Goal: Task Accomplishment & Management: Use online tool/utility

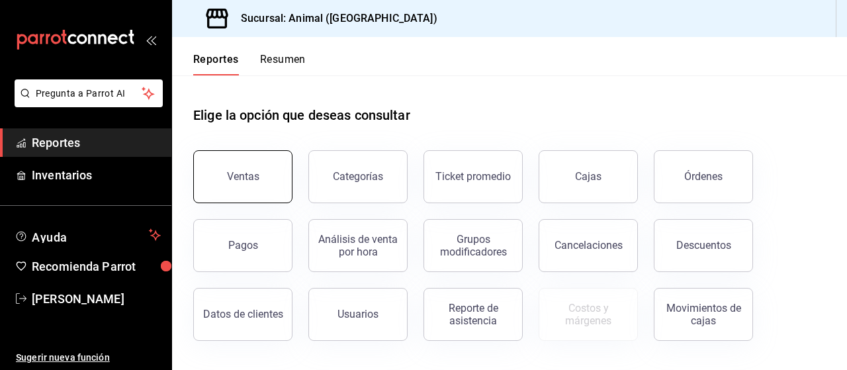
click at [270, 171] on button "Ventas" at bounding box center [242, 176] width 99 height 53
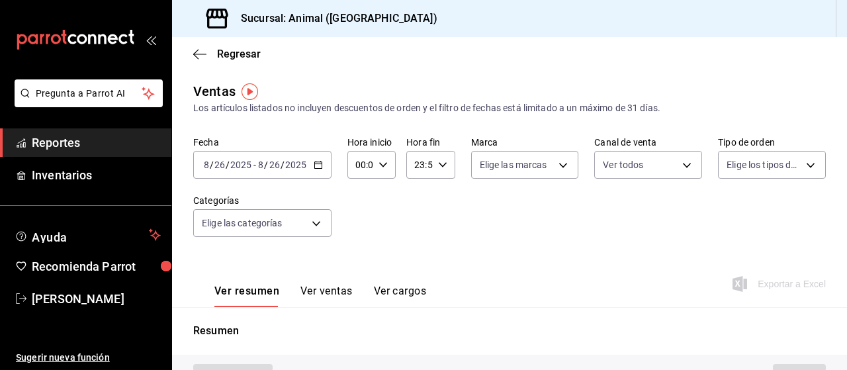
type input "PARROT,UBER_EATS,RAPPI,DIDI_FOOD,ONLINE"
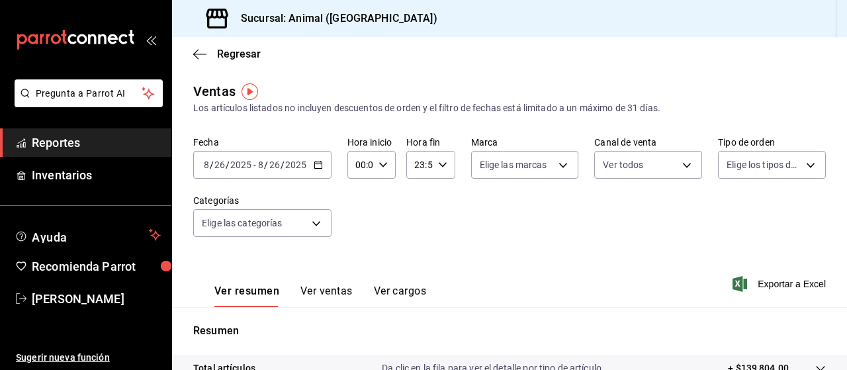
click at [318, 166] on icon "button" at bounding box center [318, 164] width 9 height 9
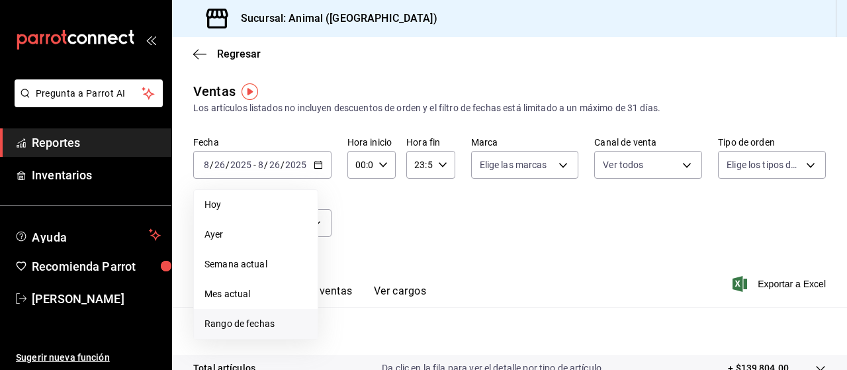
click at [253, 325] on span "Rango de fechas" at bounding box center [255, 324] width 103 height 14
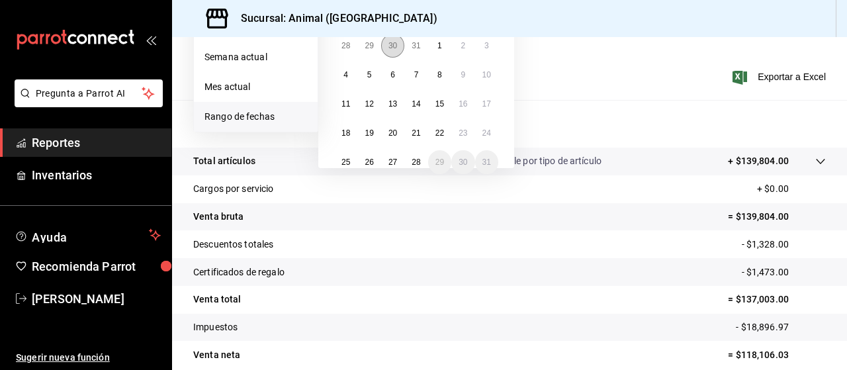
scroll to position [130, 0]
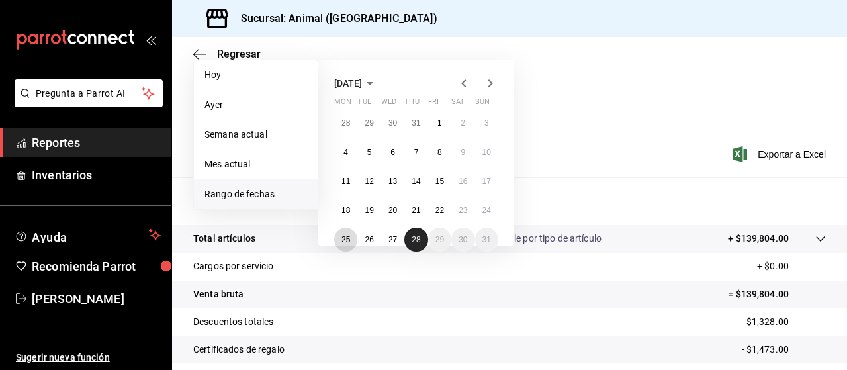
drag, startPoint x: 343, startPoint y: 243, endPoint x: 414, endPoint y: 242, distance: 71.4
click at [414, 242] on div "28 29 30 31 1 2 3 4 5 6 7 8 9 10 11 12 13 14 15 16 17 18 19 20 21 22 23 24 25 2…" at bounding box center [416, 181] width 164 height 140
drag, startPoint x: 414, startPoint y: 242, endPoint x: 334, endPoint y: 241, distance: 80.0
click at [334, 241] on div "28 29 30 31 1 2 3 4 5 6 7 8 9 10 11 12 13 14 15 16 17 18 19 20 21 22 23 24 25 2…" at bounding box center [416, 181] width 164 height 140
drag, startPoint x: 416, startPoint y: 240, endPoint x: 333, endPoint y: 239, distance: 82.7
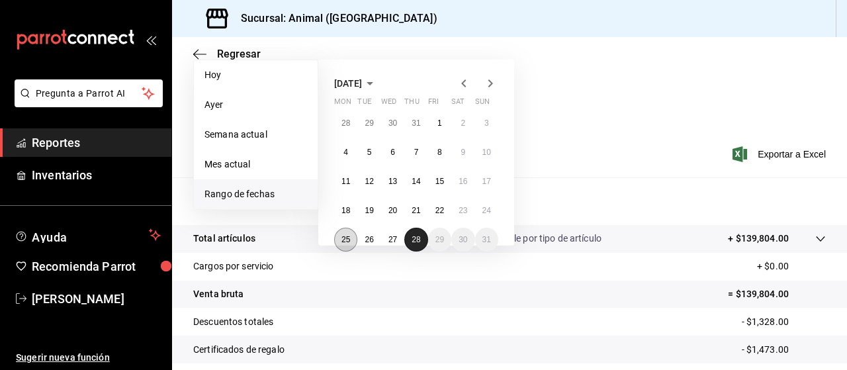
click at [334, 239] on div "28 29 30 31 1 2 3 4 5 6 7 8 9 10 11 12 13 14 15 16 17 18 19 20 21 22 23 24 25 2…" at bounding box center [416, 181] width 164 height 140
click at [339, 239] on button "25" at bounding box center [345, 240] width 23 height 24
drag, startPoint x: 339, startPoint y: 239, endPoint x: 414, endPoint y: 238, distance: 75.4
click at [414, 238] on div "28 29 30 31 1 2 3 4 5 6 7 8 9 10 11 12 13 14 15 16 17 18 19 20 21 22 23 24 25 2…" at bounding box center [416, 181] width 164 height 140
click at [414, 238] on abbr "28" at bounding box center [415, 239] width 9 height 9
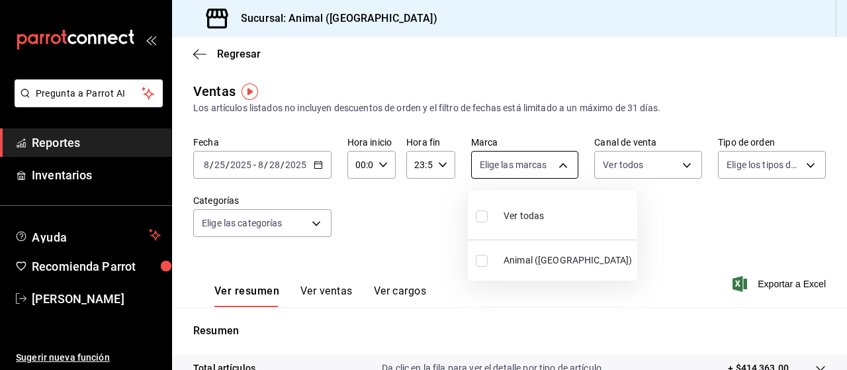
click at [560, 163] on body "Pregunta a Parrot AI Reportes Inventarios Ayuda Recomienda Parrot [PERSON_NAME]…" at bounding box center [423, 185] width 847 height 370
click at [525, 216] on span "Ver todas" at bounding box center [523, 216] width 40 height 14
type input "96838179-8fbb-4073-aae3-1789726318c8"
checkbox input "true"
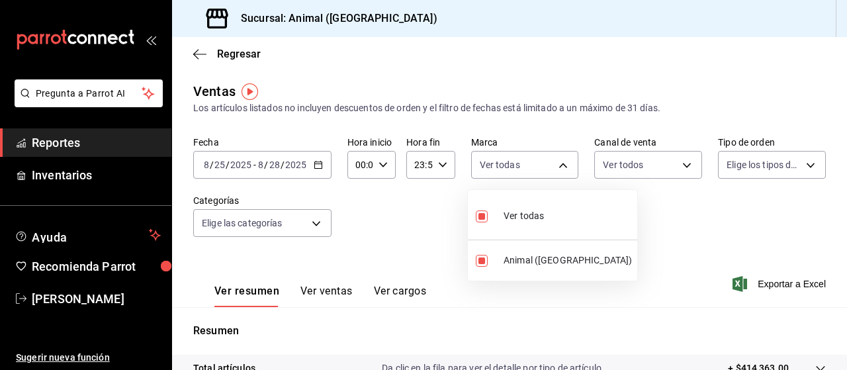
click at [802, 162] on div at bounding box center [423, 185] width 847 height 370
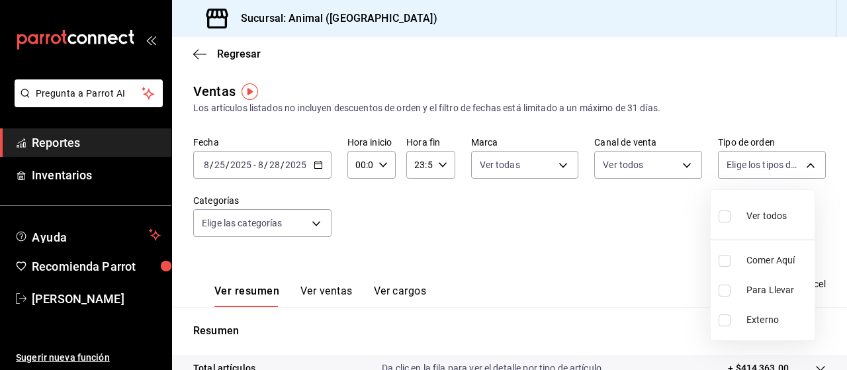
click at [802, 162] on body "Pregunta a Parrot AI Reportes Inventarios Ayuda Recomienda Parrot [PERSON_NAME]…" at bounding box center [423, 185] width 847 height 370
click at [758, 216] on span "Ver todos" at bounding box center [766, 216] width 40 height 14
type input "89cc3392-1a89-49ed-91c4-e66ea58282e1,025cf6ae-25b7-4698-bb98-3d77af74a196,EXTER…"
checkbox input "true"
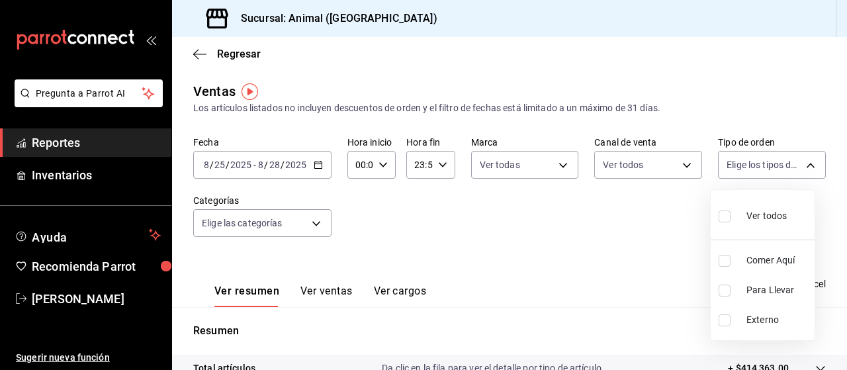
checkbox input "true"
click at [311, 222] on div at bounding box center [423, 185] width 847 height 370
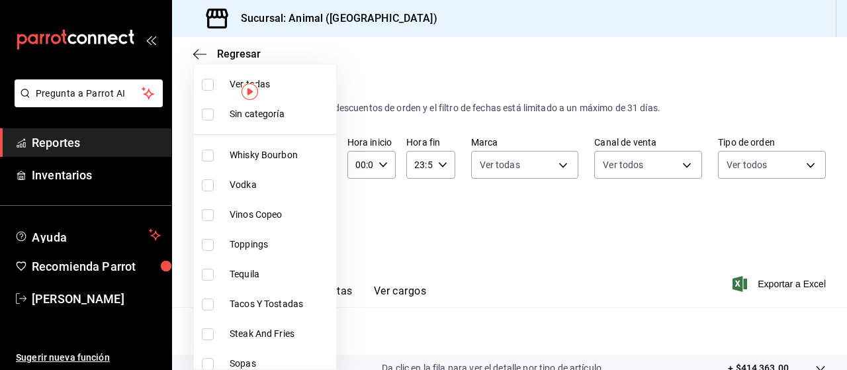
click at [311, 222] on body "Pregunta a Parrot AI Reportes Inventarios Ayuda Recomienda Parrot [PERSON_NAME]…" at bounding box center [423, 185] width 847 height 370
click at [277, 80] on span "Ver todas" at bounding box center [280, 84] width 101 height 14
type input "696422f3-042f-4992-a796-20cec1d2addd,ab2f2cdd-2d2d-455a-bd59-969ed93fbee5,5744a…"
checkbox input "true"
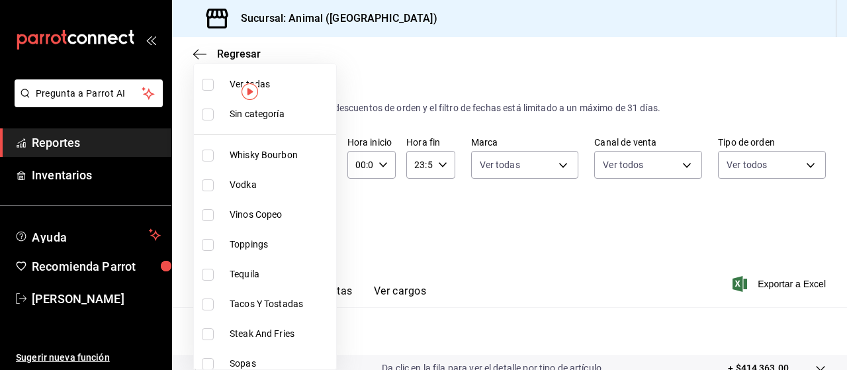
checkbox input "true"
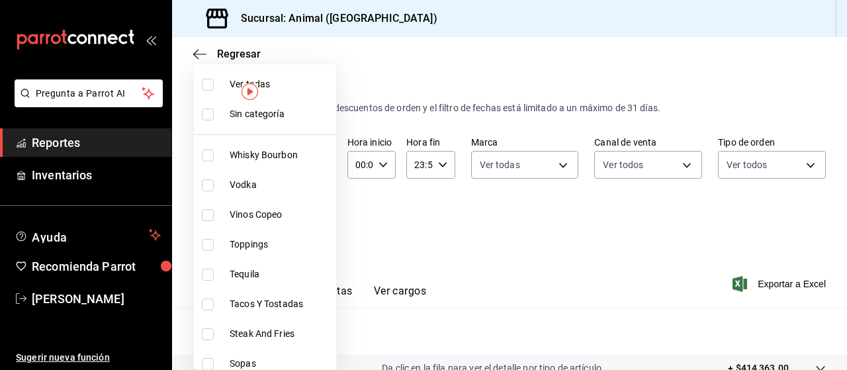
checkbox input "true"
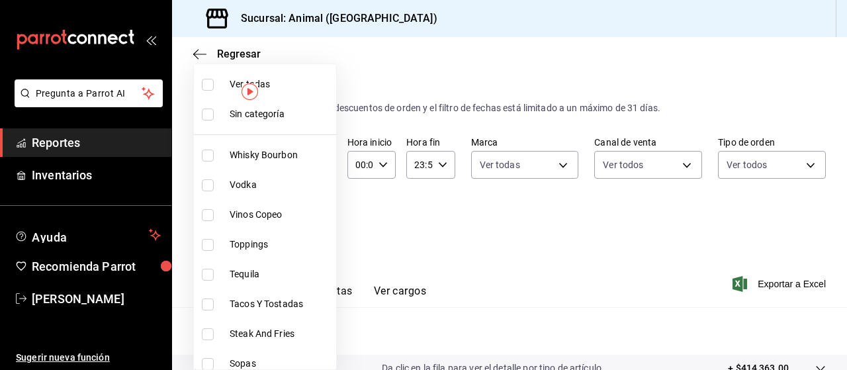
checkbox input "true"
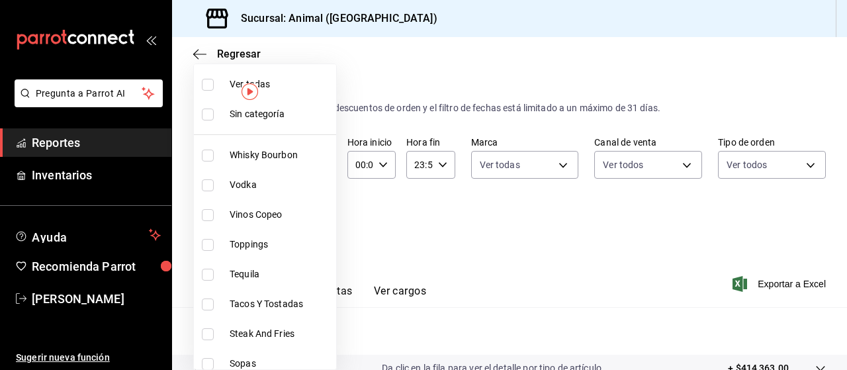
checkbox input "true"
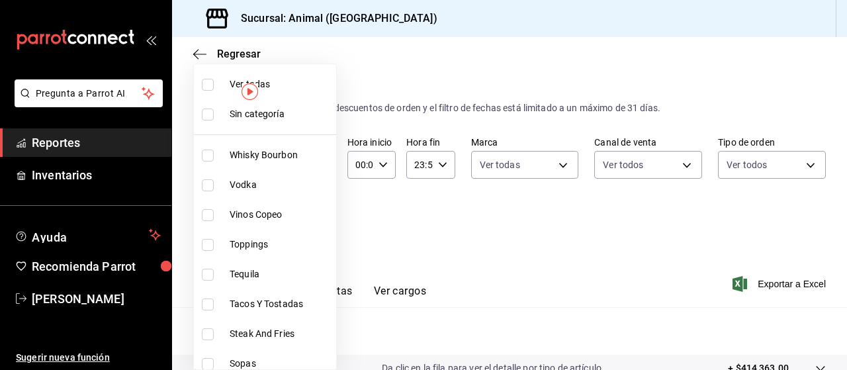
checkbox input "true"
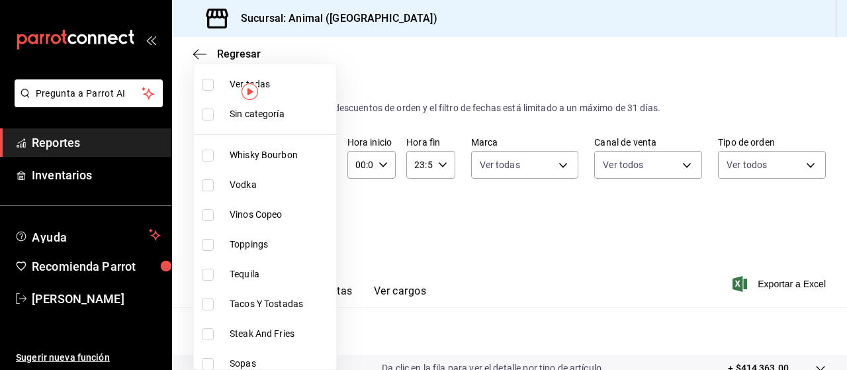
checkbox input "true"
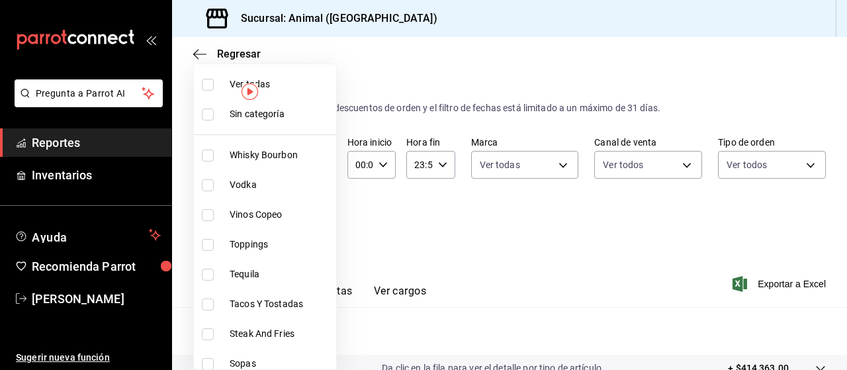
checkbox input "true"
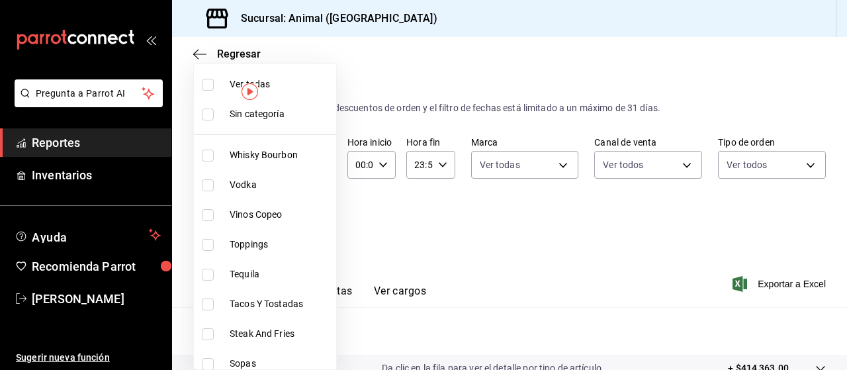
checkbox input "true"
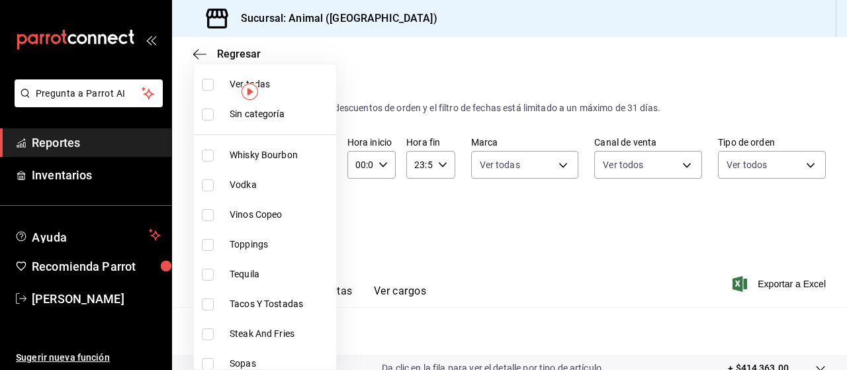
checkbox input "true"
click at [560, 187] on div at bounding box center [423, 185] width 847 height 370
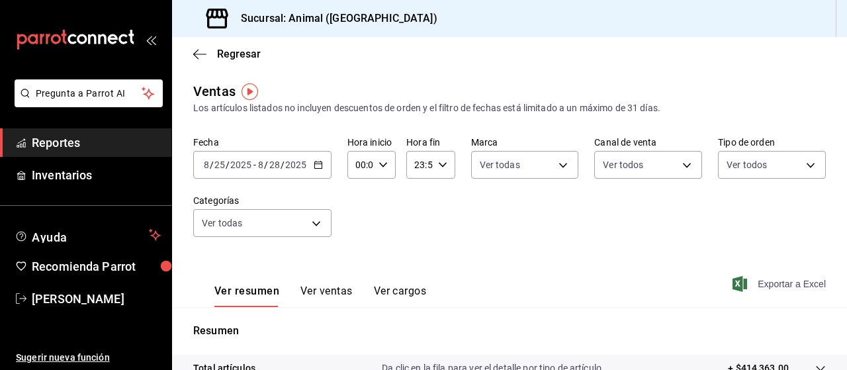
click at [769, 280] on span "Exportar a Excel" at bounding box center [780, 284] width 91 height 16
